Goal: Navigation & Orientation: Find specific page/section

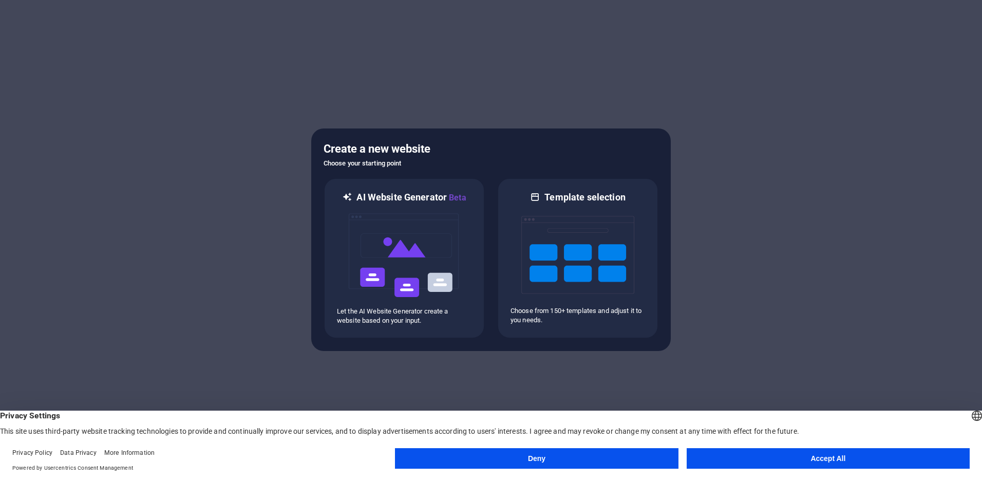
click at [770, 451] on button "Accept All" at bounding box center [827, 458] width 283 height 21
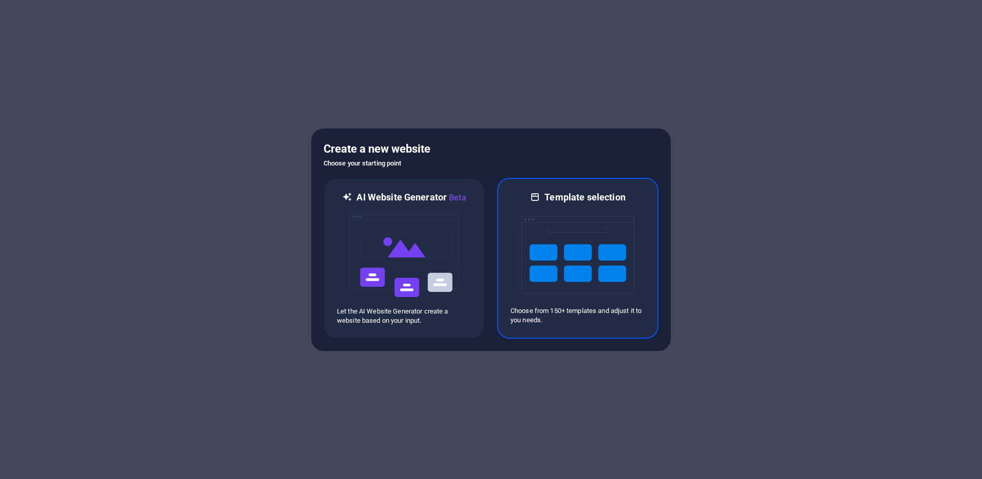
click at [618, 289] on img at bounding box center [577, 254] width 113 height 103
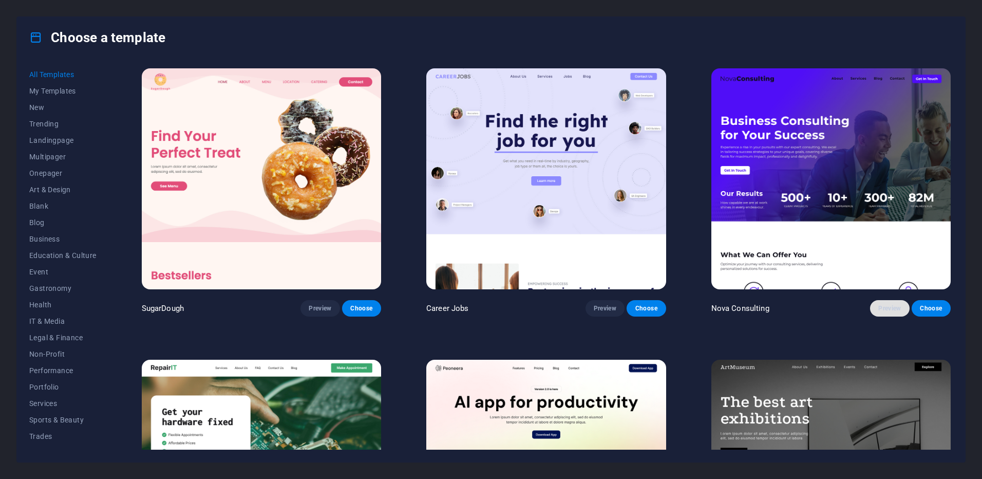
click at [882, 304] on span "Preview" at bounding box center [889, 308] width 23 height 8
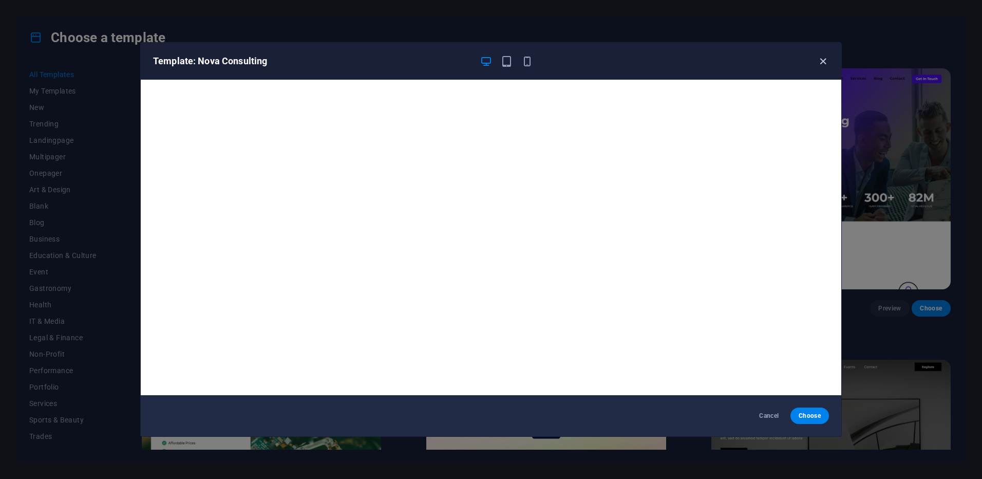
click at [822, 64] on icon "button" at bounding box center [823, 61] width 12 height 12
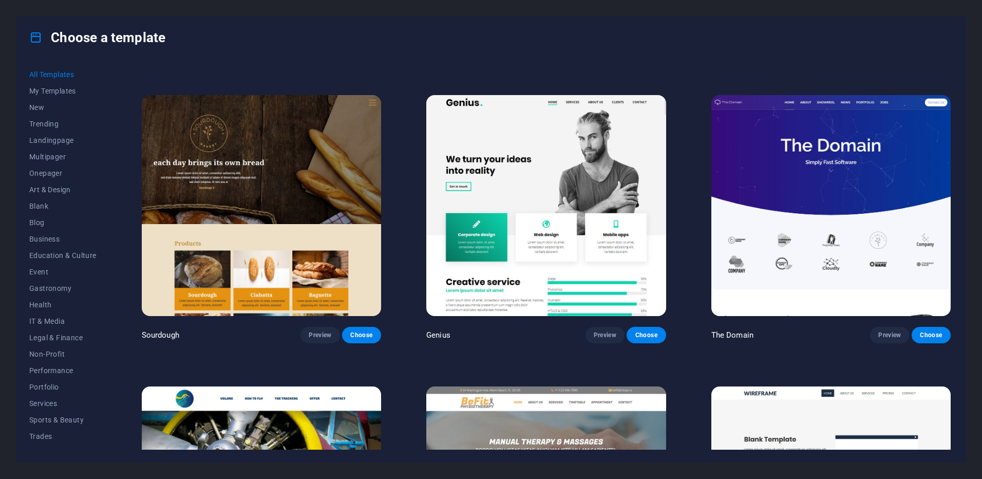
scroll to position [6958, 0]
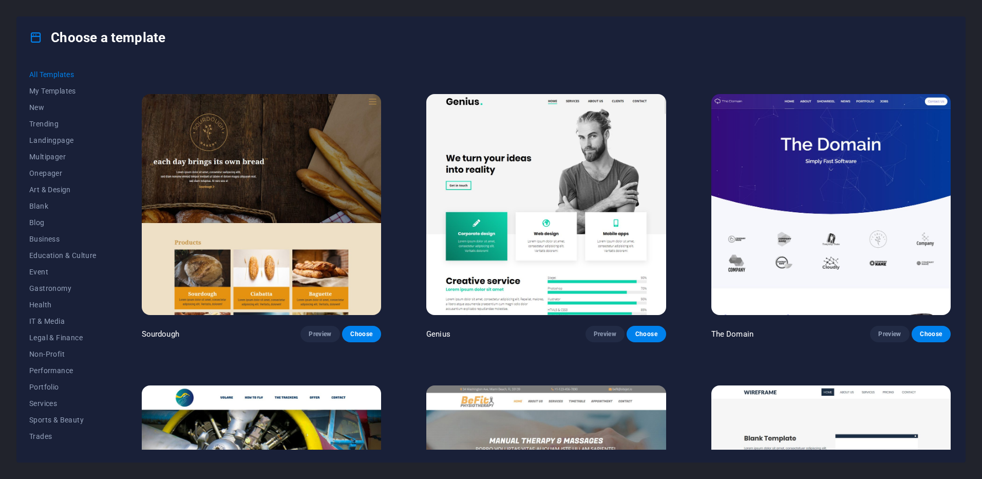
click at [523, 161] on img at bounding box center [545, 204] width 239 height 221
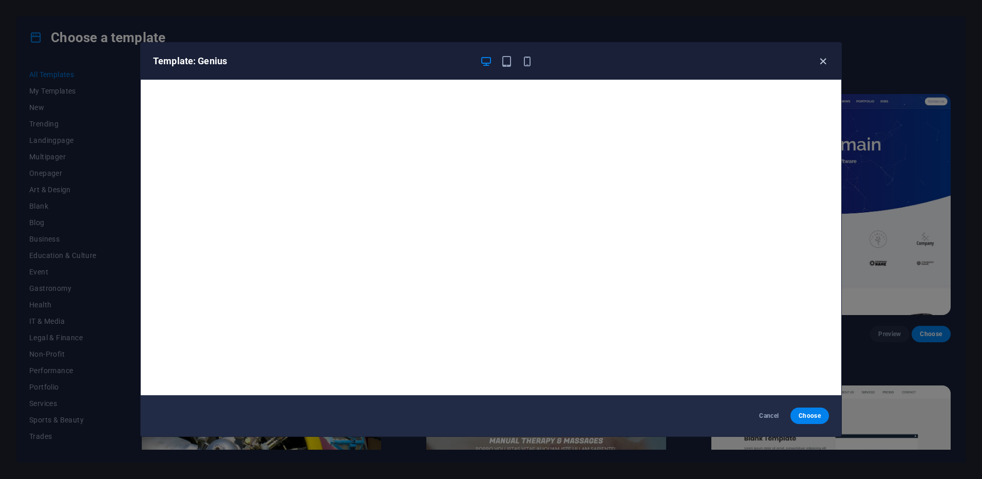
click at [817, 66] on icon "button" at bounding box center [823, 61] width 12 height 12
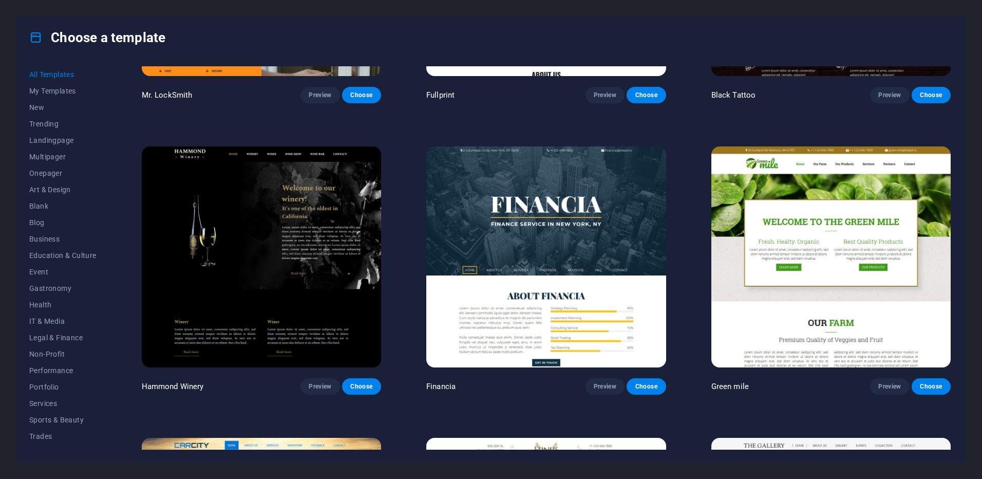
scroll to position [8360, 0]
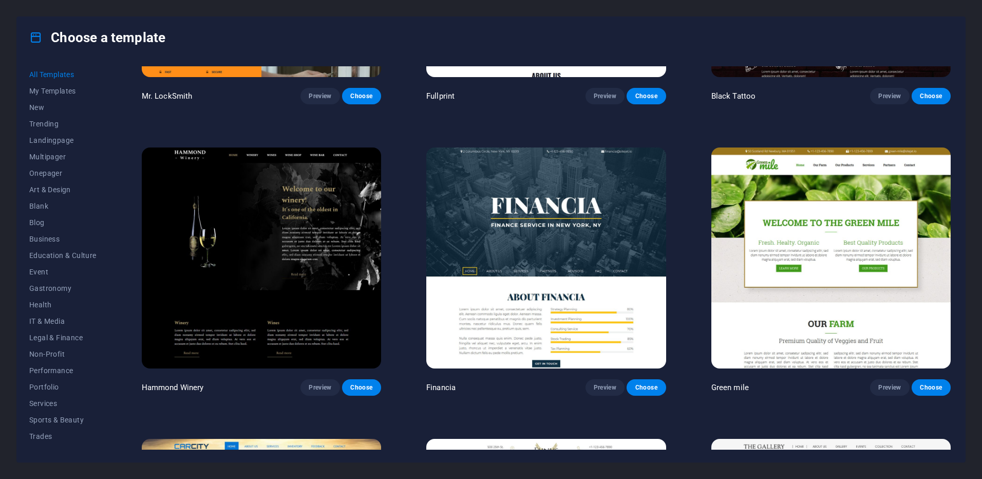
click at [563, 203] on img at bounding box center [545, 257] width 239 height 221
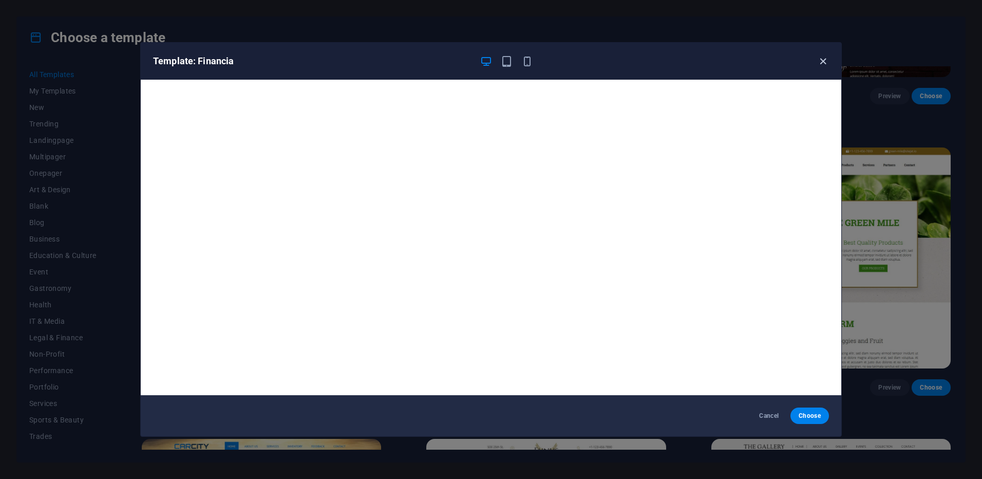
click at [819, 63] on icon "button" at bounding box center [823, 61] width 12 height 12
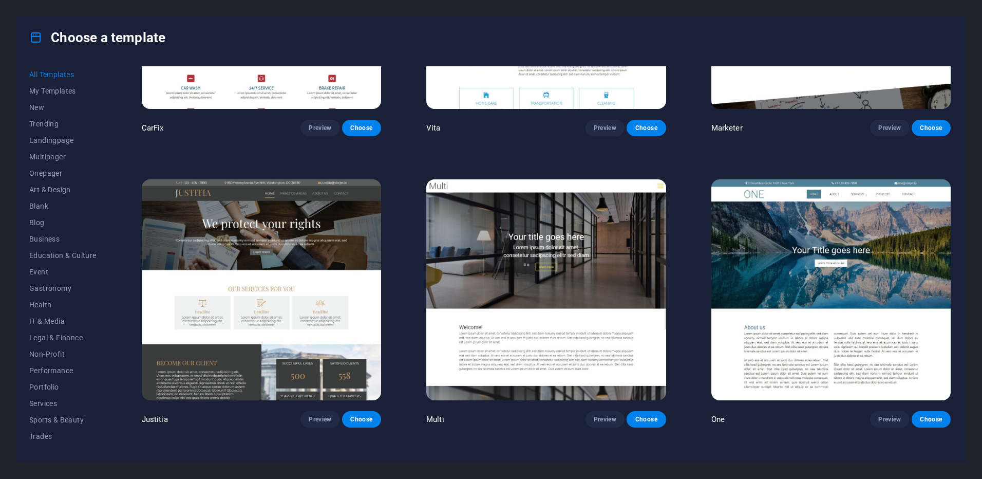
scroll to position [11819, 0]
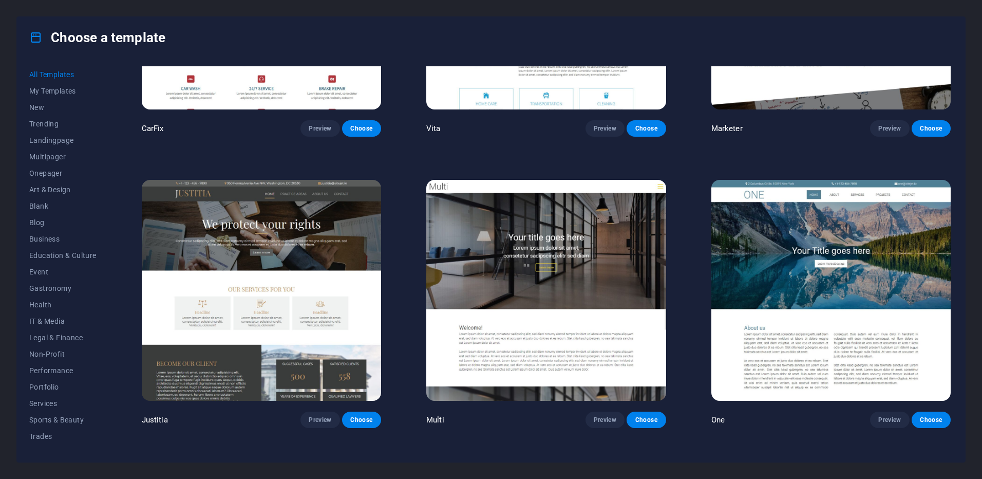
click at [561, 273] on img at bounding box center [545, 290] width 239 height 221
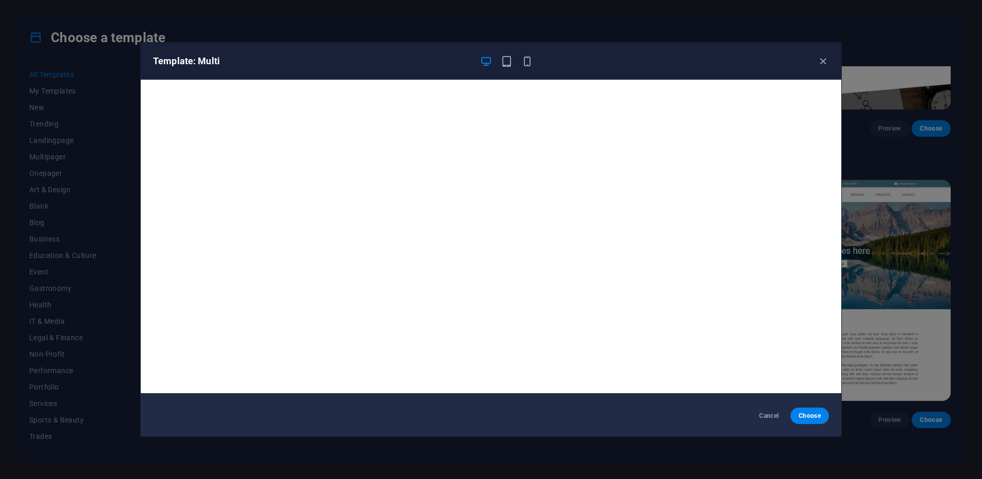
scroll to position [0, 0]
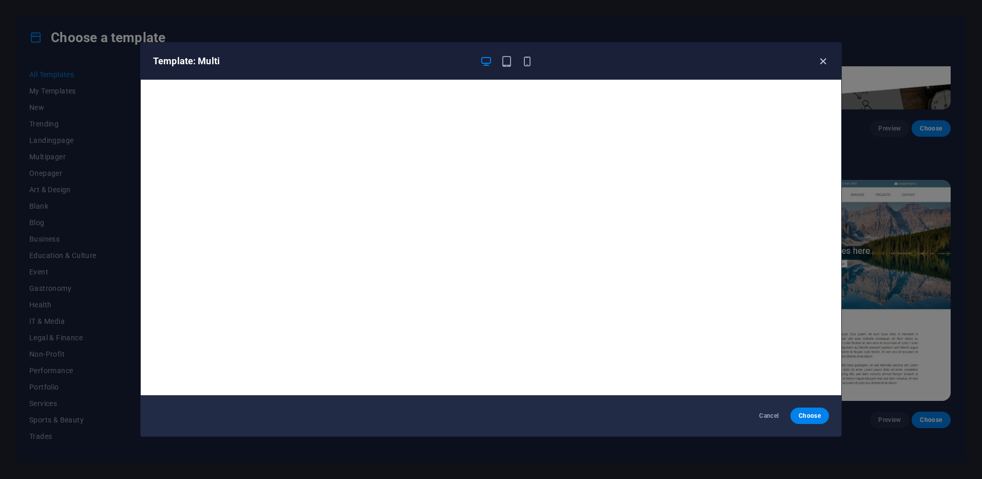
click at [825, 59] on icon "button" at bounding box center [823, 61] width 12 height 12
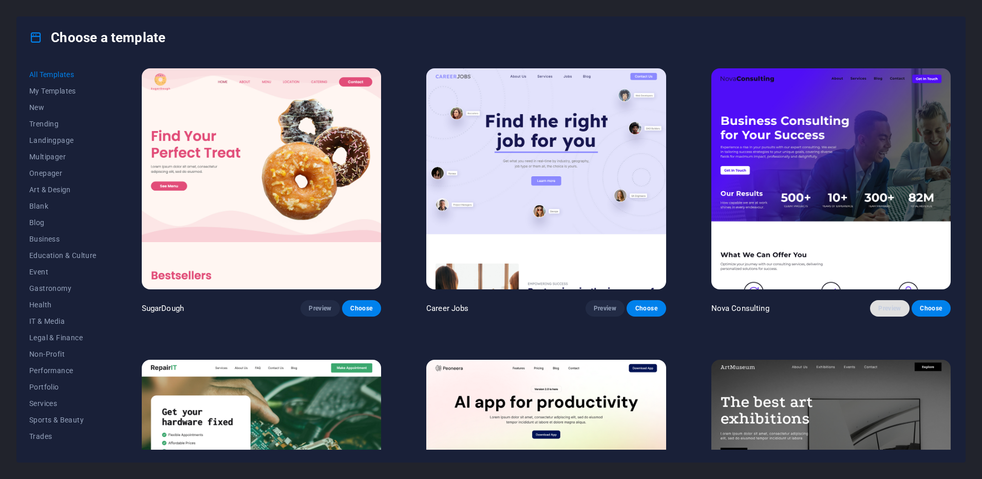
click at [885, 307] on span "Preview" at bounding box center [889, 308] width 23 height 8
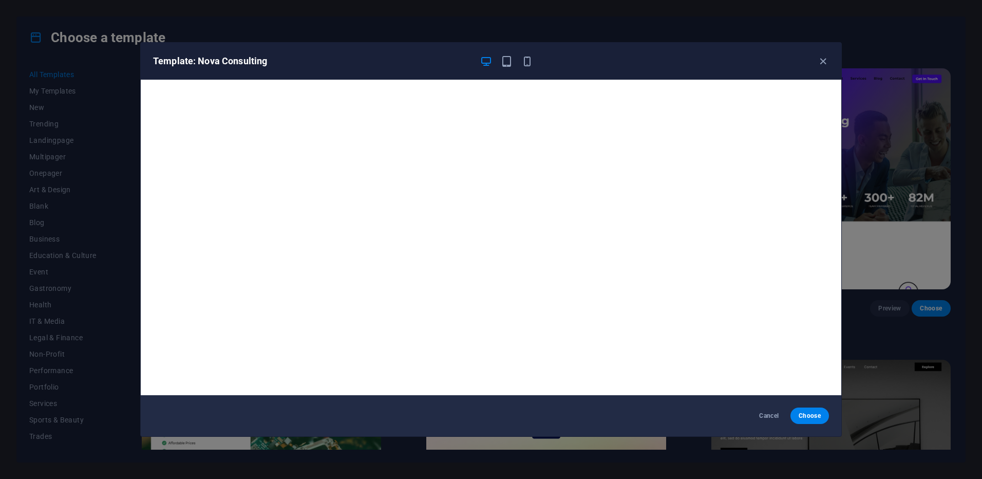
scroll to position [3, 0]
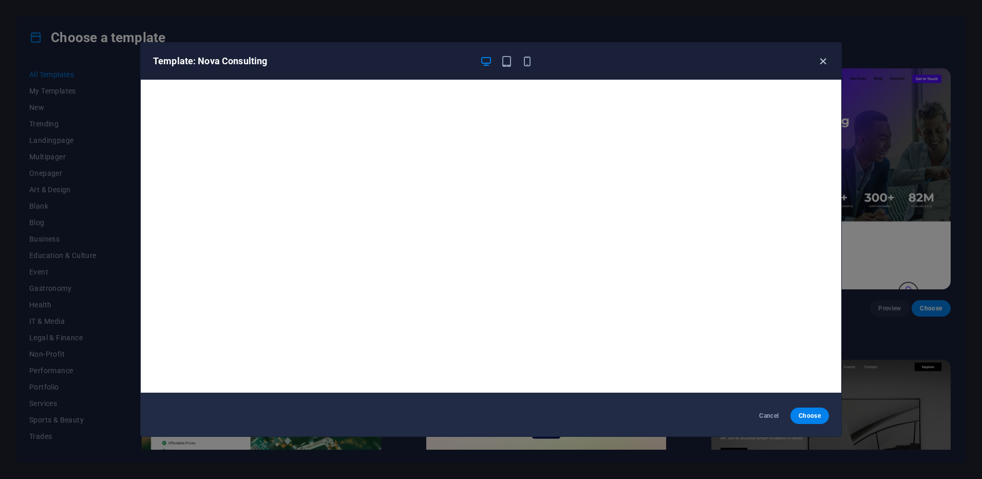
click at [820, 64] on icon "button" at bounding box center [823, 61] width 12 height 12
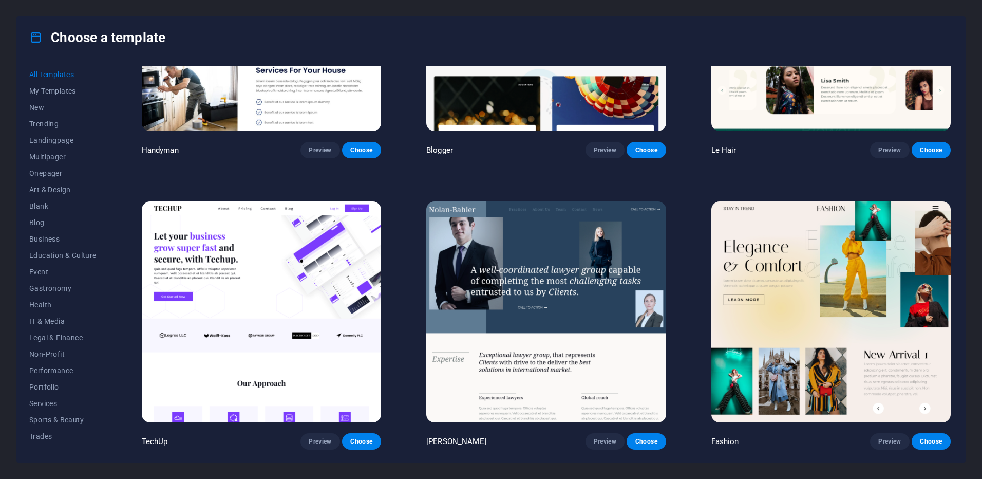
scroll to position [4277, 0]
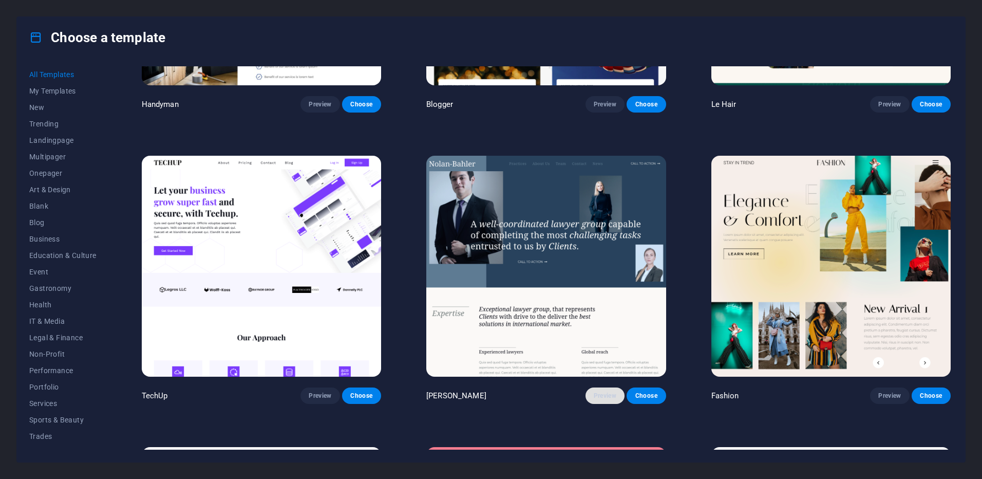
click at [612, 391] on span "Preview" at bounding box center [605, 395] width 23 height 8
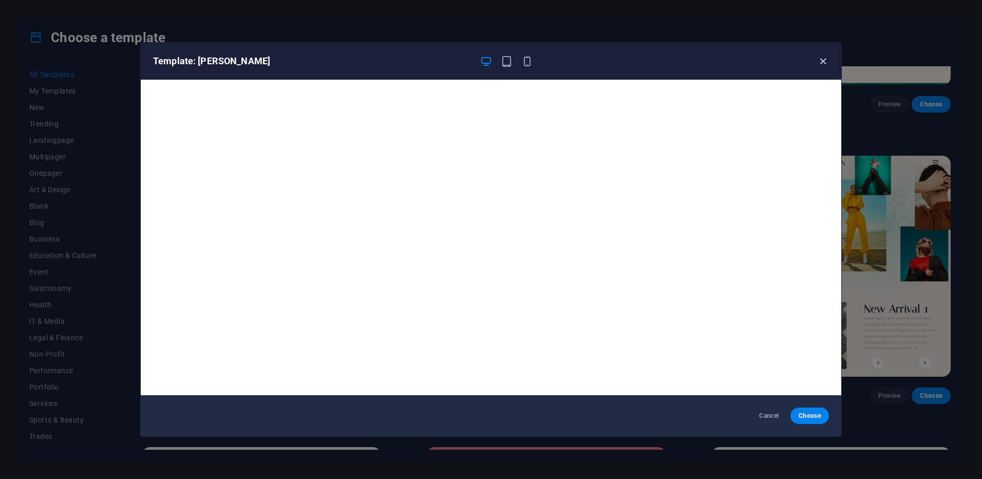
click at [822, 66] on icon "button" at bounding box center [823, 61] width 12 height 12
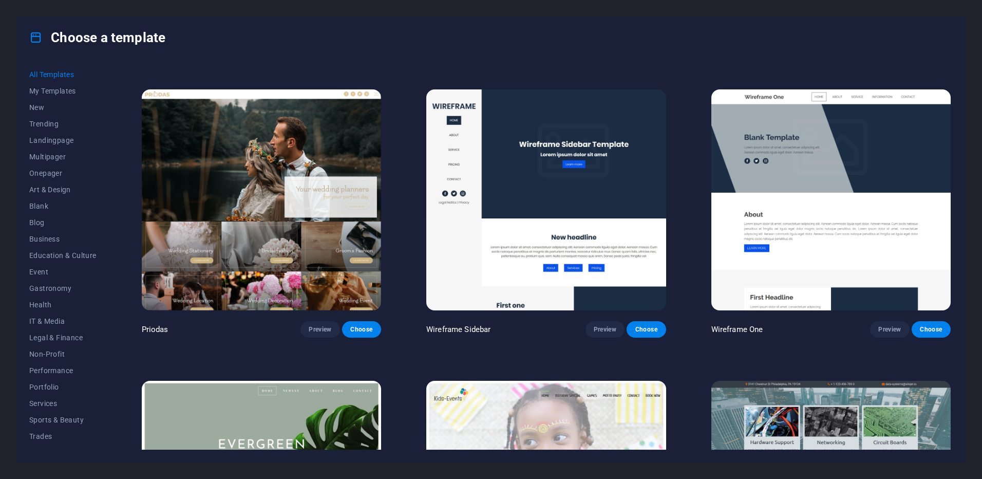
scroll to position [4926, 0]
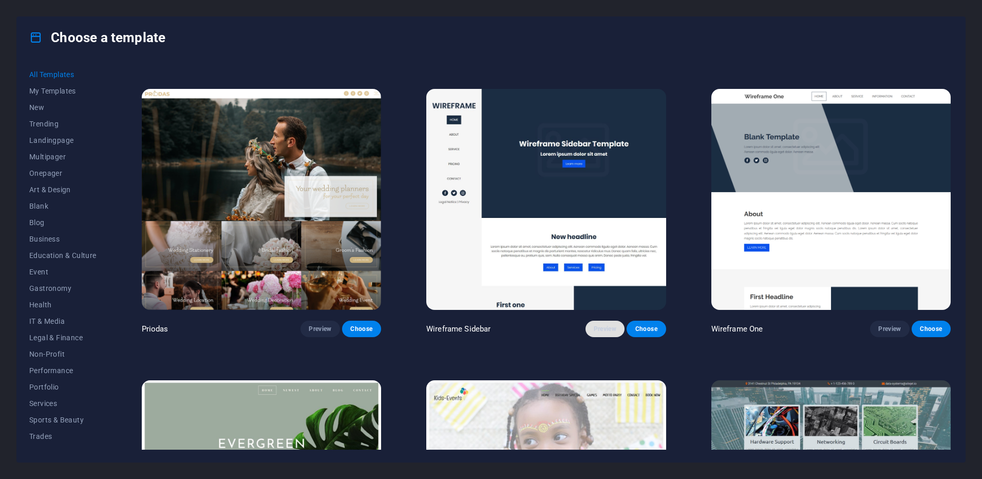
click at [604, 320] on button "Preview" at bounding box center [604, 328] width 39 height 16
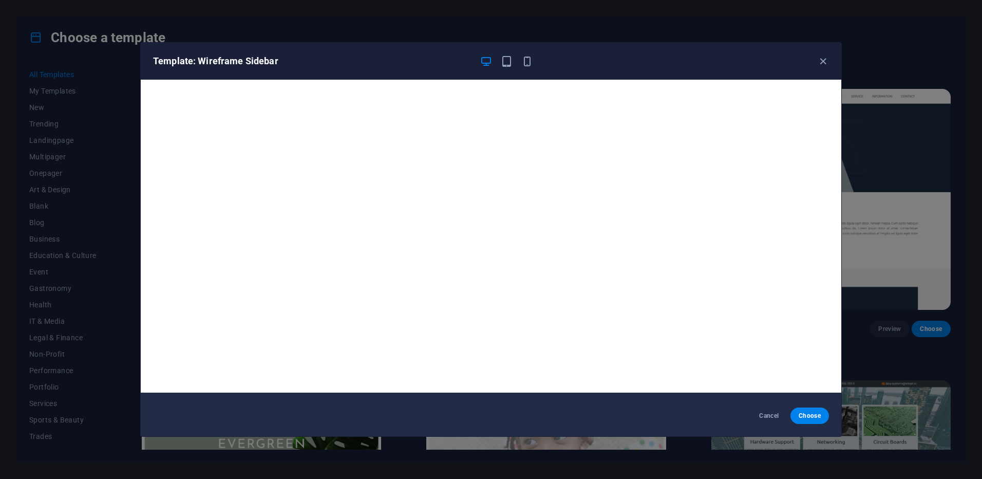
scroll to position [3, 0]
click at [820, 65] on icon "button" at bounding box center [823, 61] width 12 height 12
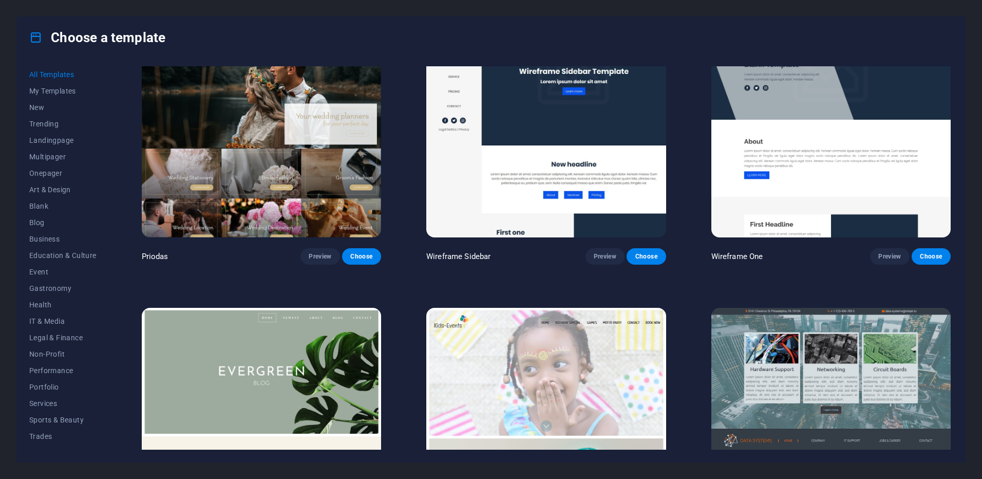
scroll to position [4999, 0]
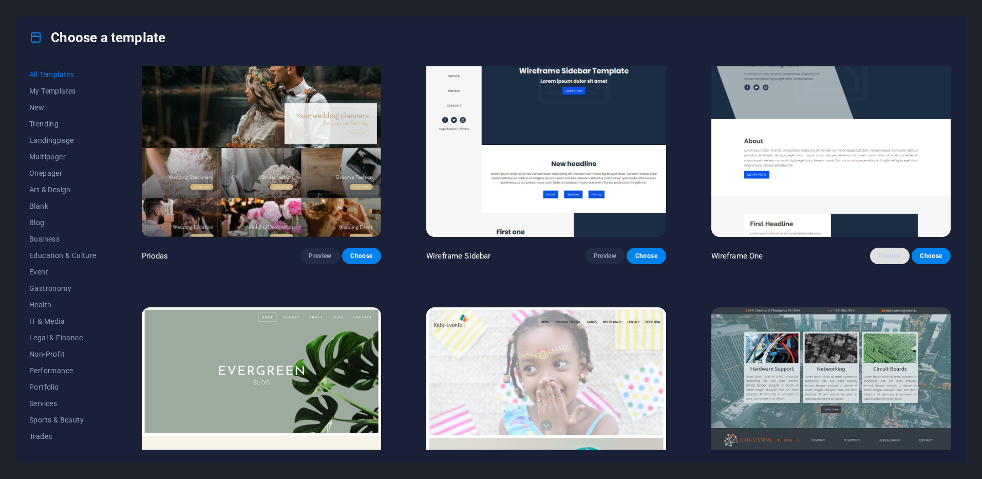
click at [878, 252] on span "Preview" at bounding box center [889, 256] width 23 height 8
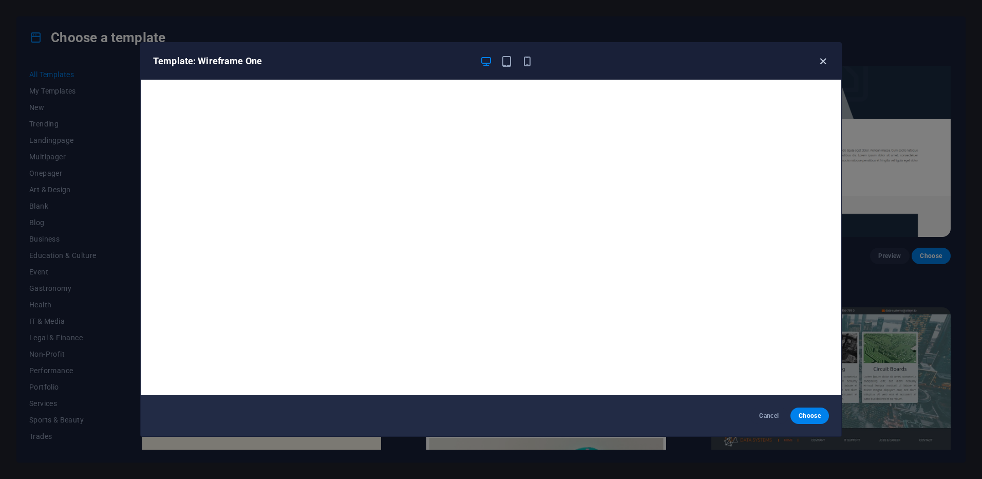
click at [824, 56] on icon "button" at bounding box center [823, 61] width 12 height 12
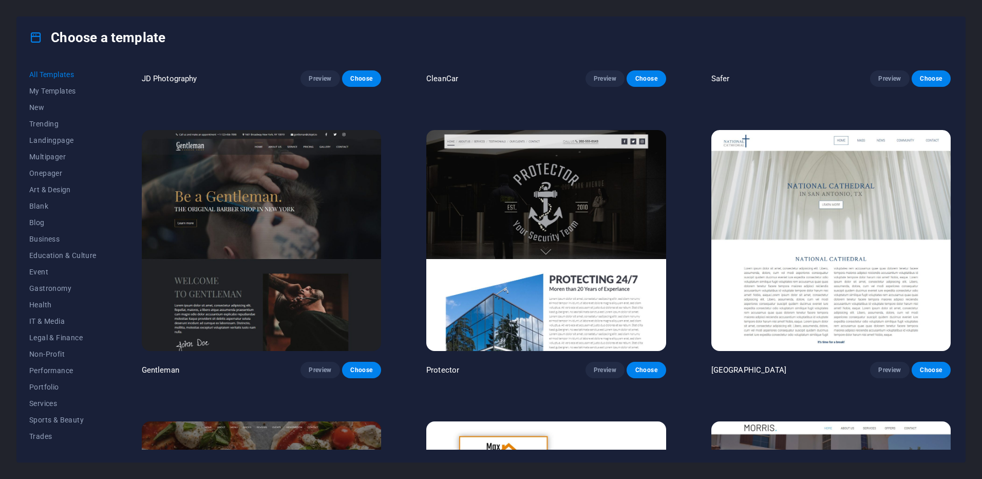
scroll to position [5759, 0]
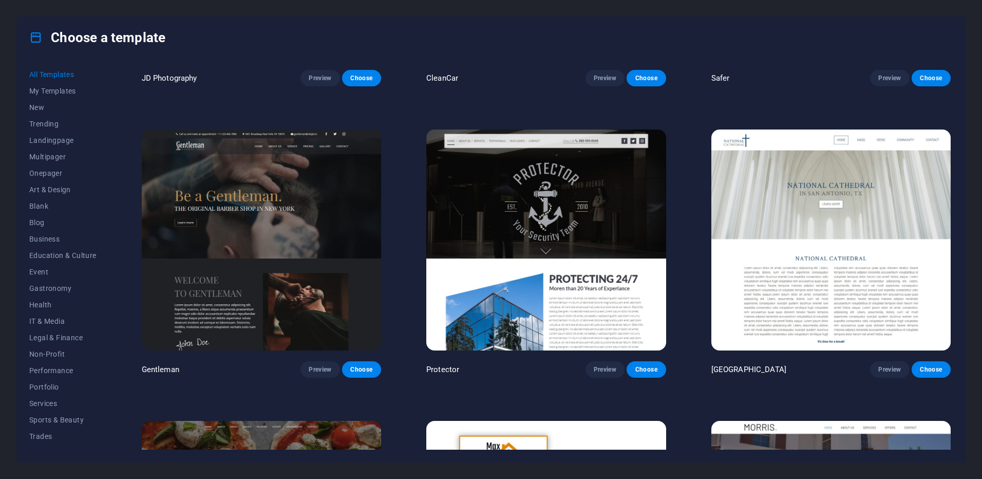
click at [613, 241] on img at bounding box center [545, 239] width 239 height 221
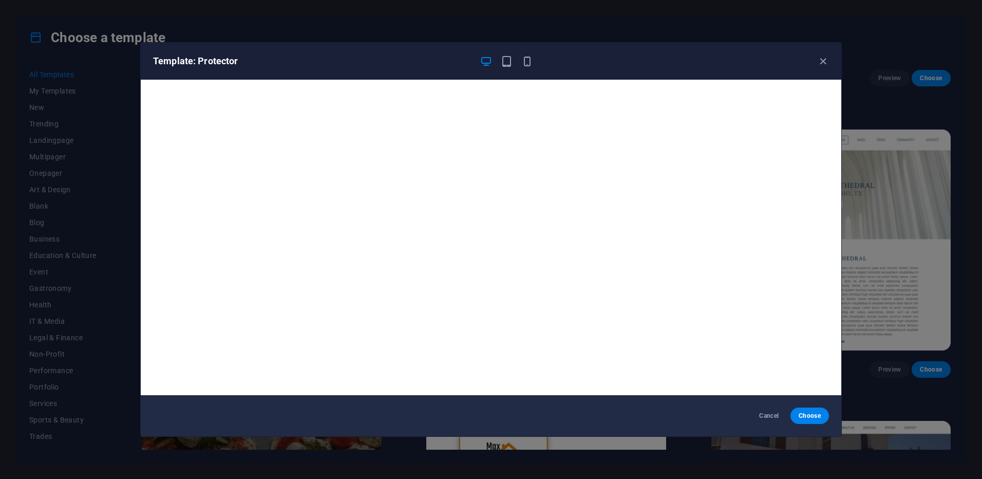
scroll to position [3, 0]
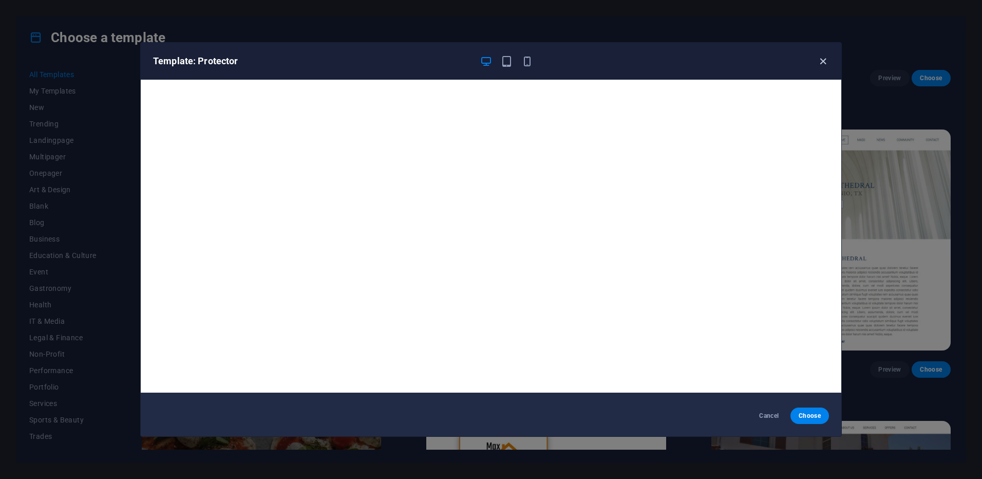
click at [821, 61] on icon "button" at bounding box center [823, 61] width 12 height 12
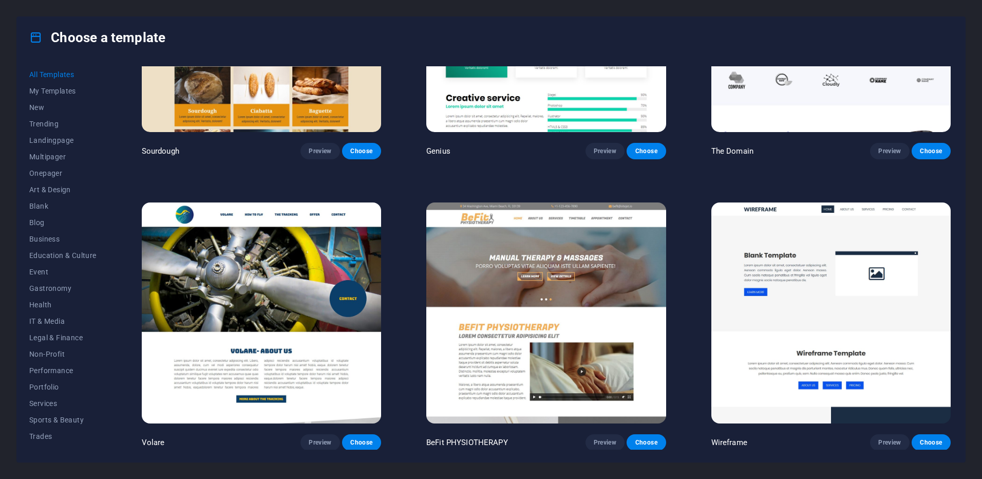
scroll to position [7147, 0]
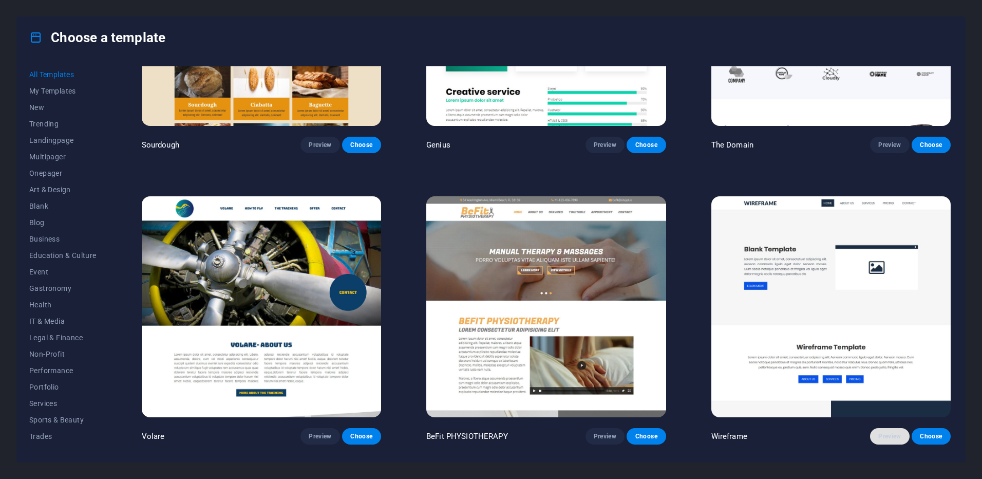
click at [879, 432] on span "Preview" at bounding box center [889, 436] width 23 height 8
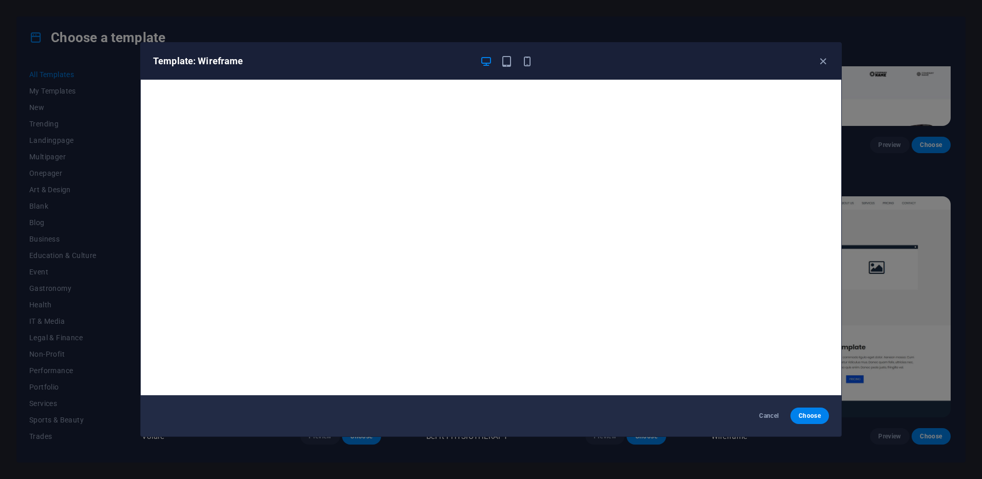
click at [829, 58] on div "Template: Wireframe" at bounding box center [491, 61] width 700 height 37
click at [827, 61] on icon "button" at bounding box center [823, 61] width 12 height 12
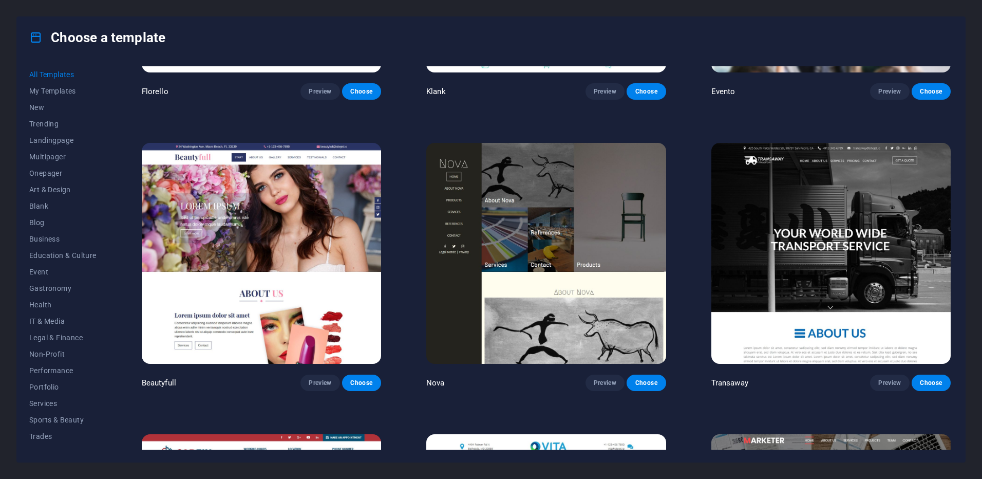
scroll to position [11273, 0]
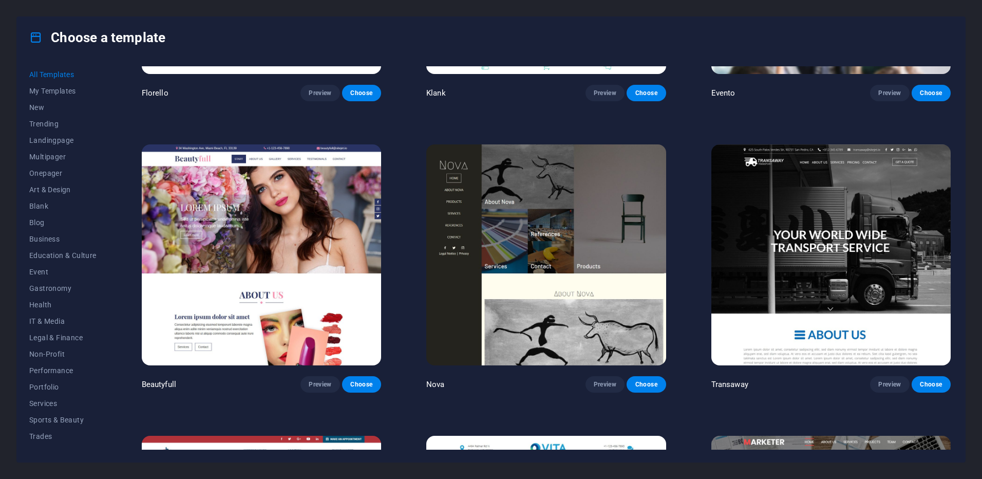
click at [778, 216] on img at bounding box center [830, 254] width 239 height 221
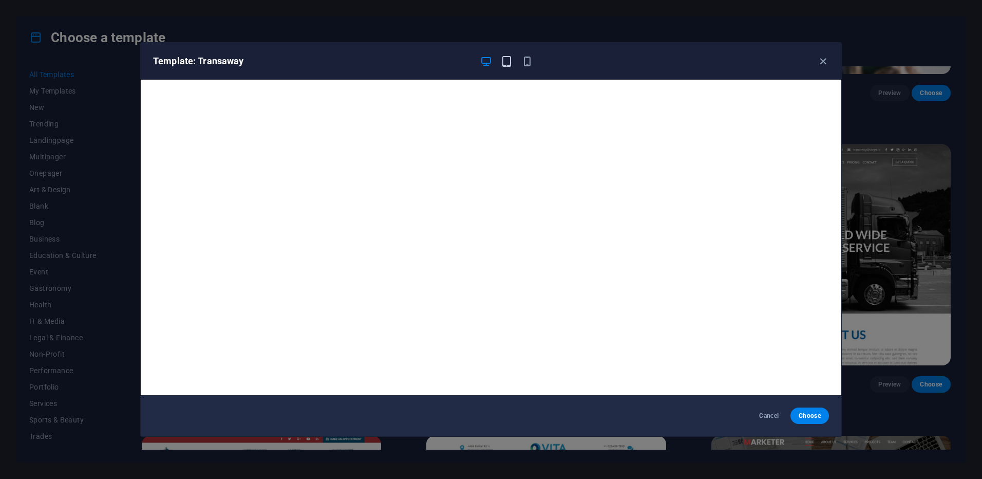
click at [506, 64] on icon "button" at bounding box center [507, 61] width 12 height 12
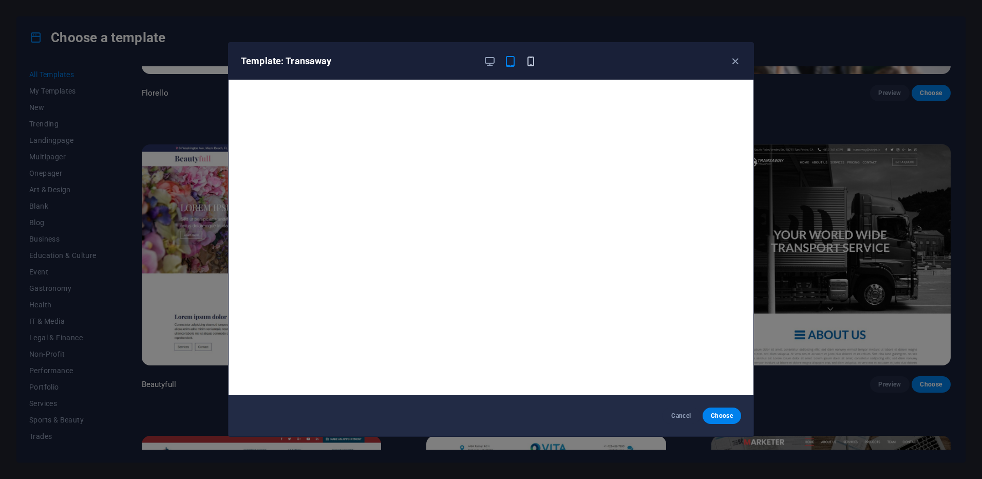
click at [531, 59] on icon "button" at bounding box center [531, 61] width 12 height 12
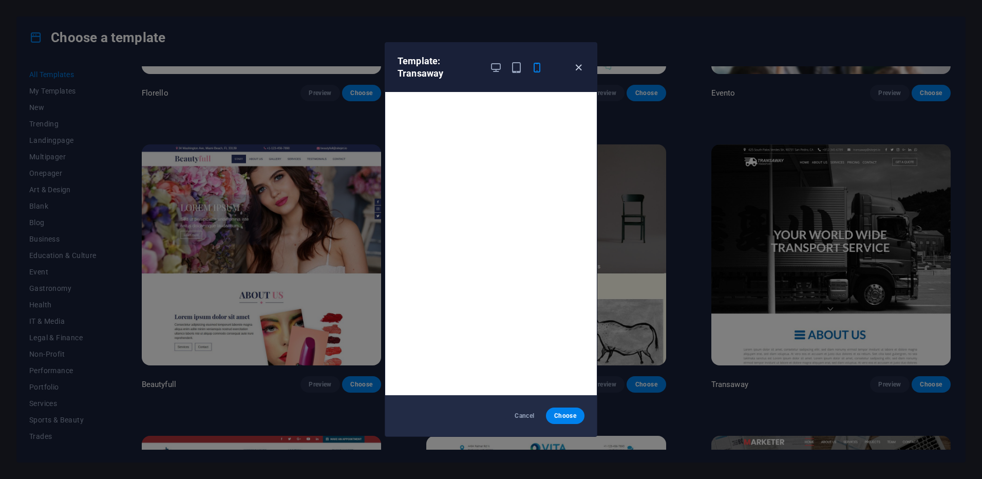
click at [576, 65] on icon "button" at bounding box center [578, 68] width 12 height 12
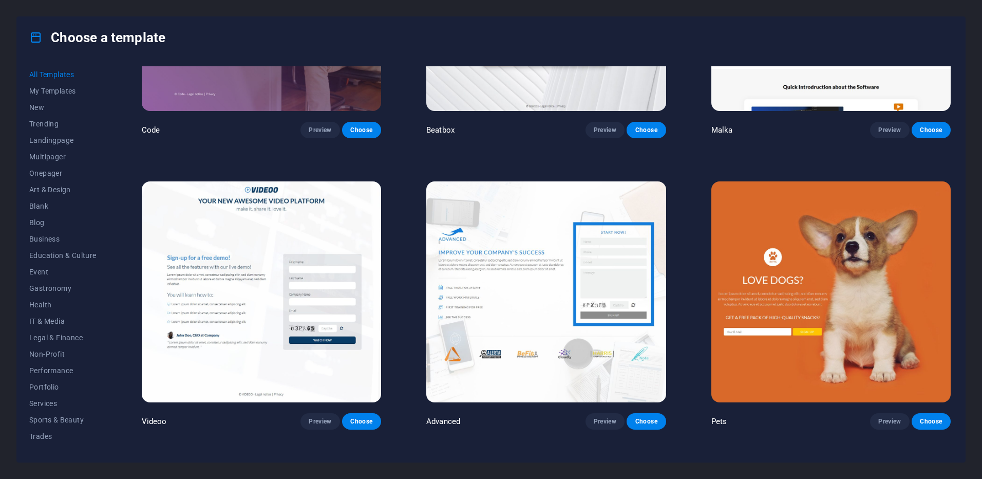
scroll to position [13896, 0]
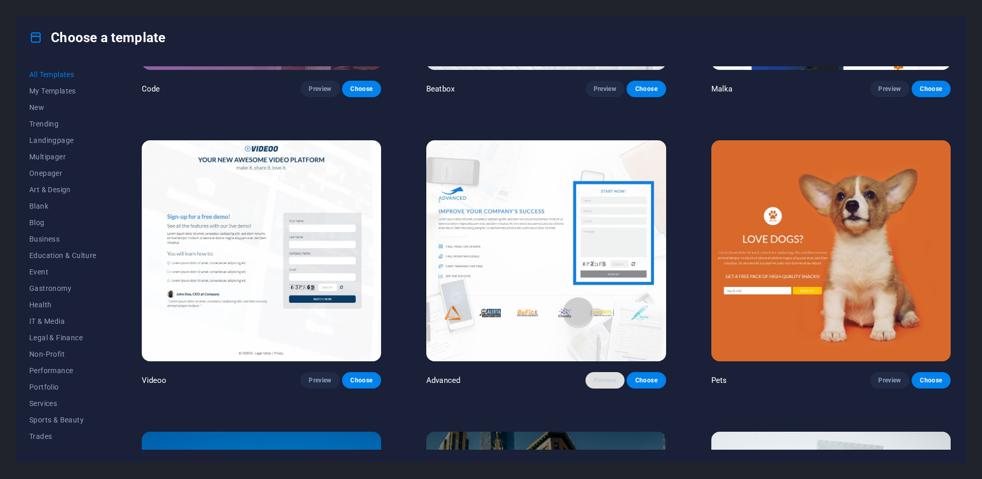
click at [600, 372] on button "Preview" at bounding box center [604, 380] width 39 height 16
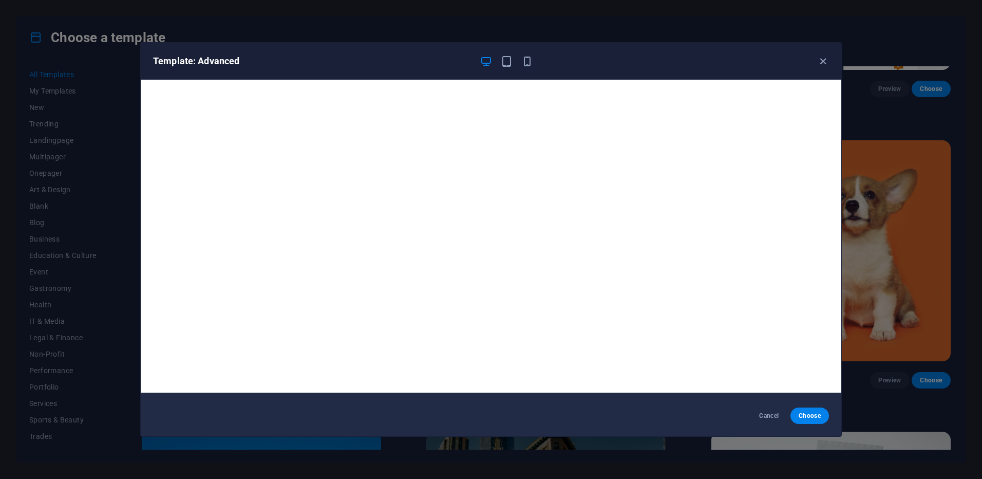
scroll to position [0, 0]
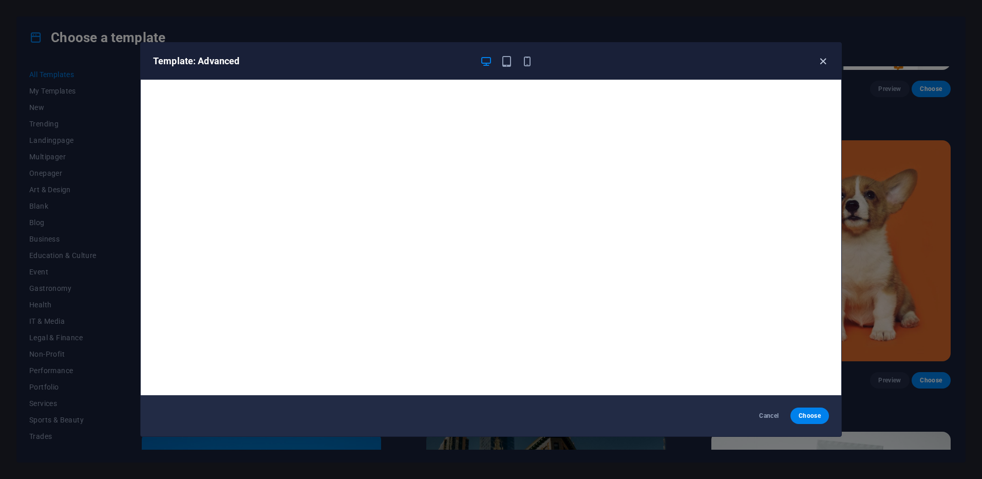
click at [822, 59] on icon "button" at bounding box center [823, 61] width 12 height 12
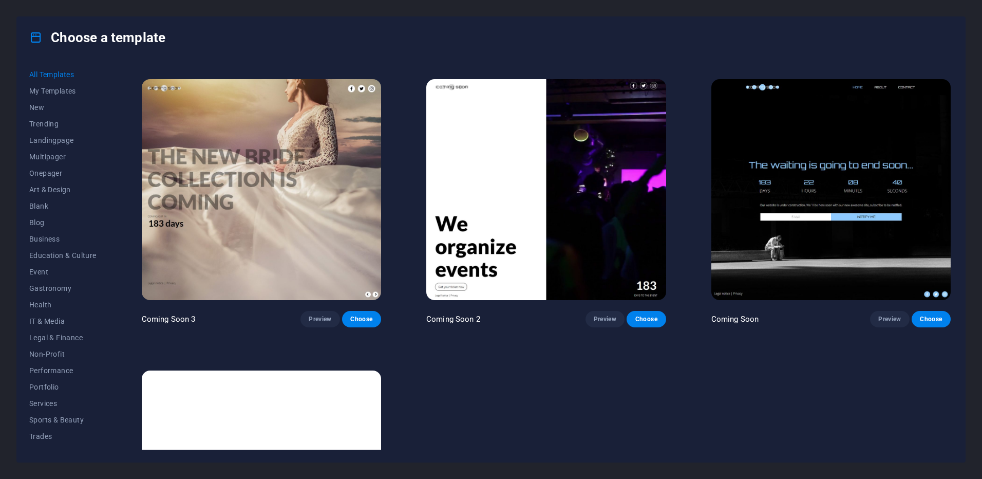
scroll to position [15807, 0]
